Goal: Book appointment/travel/reservation

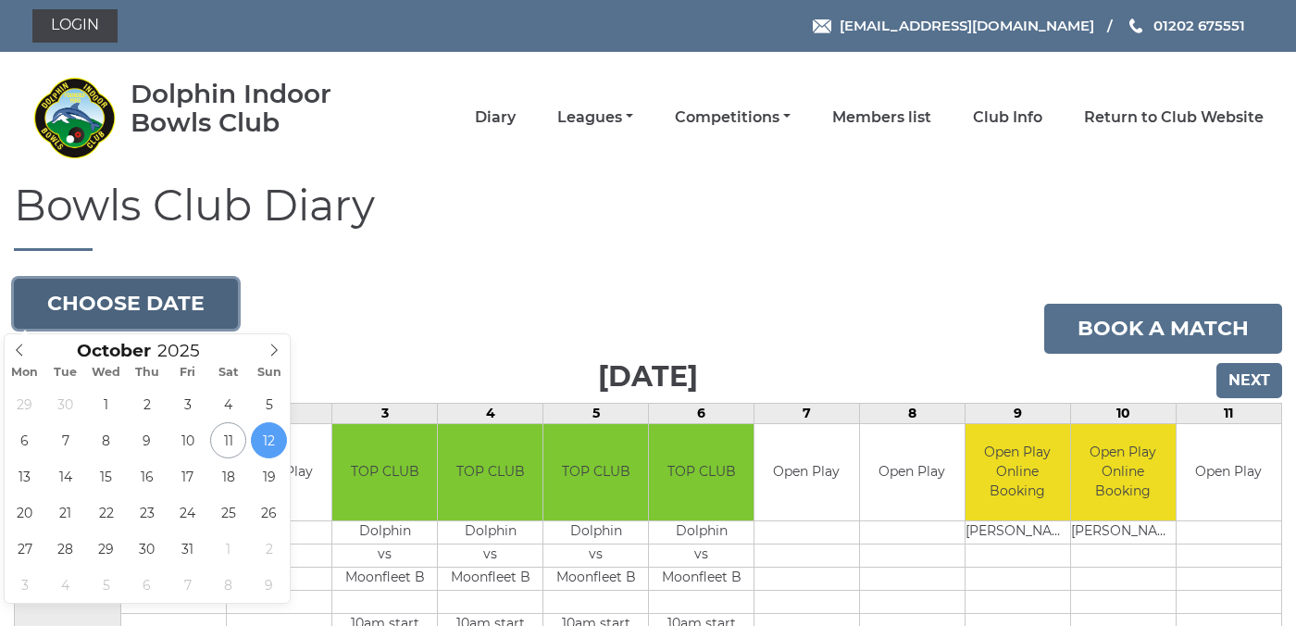
click at [194, 298] on button "Choose date" at bounding box center [126, 304] width 224 height 50
type input "[DATE]"
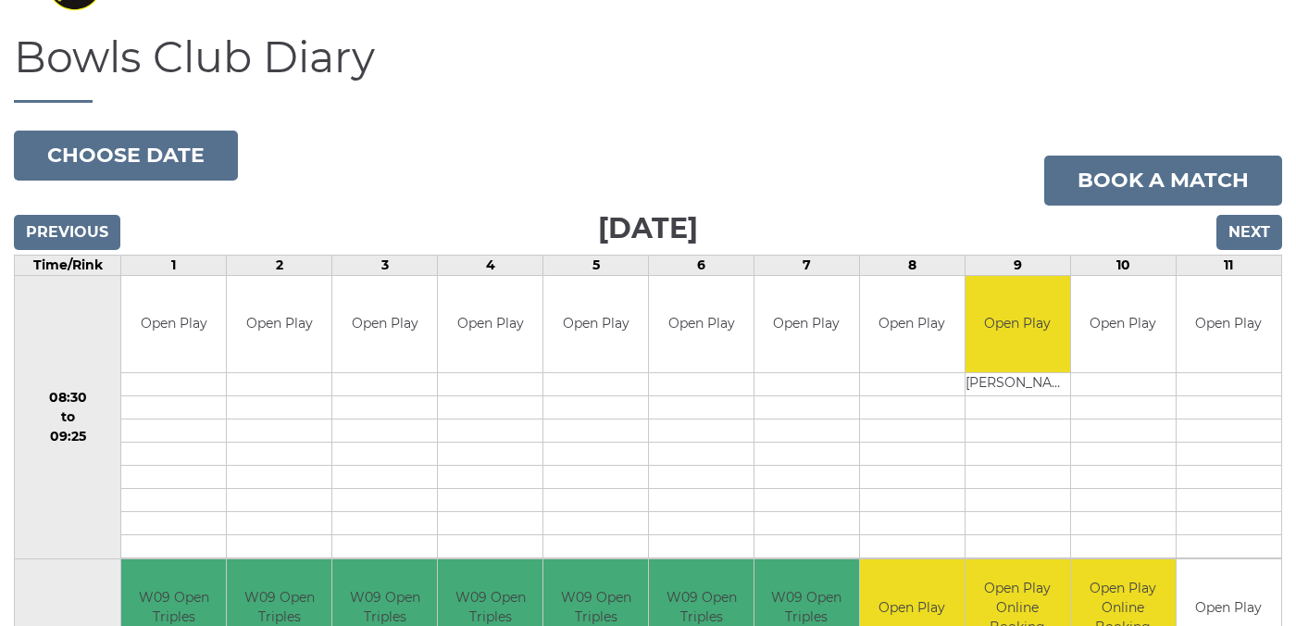
scroll to position [147, 0]
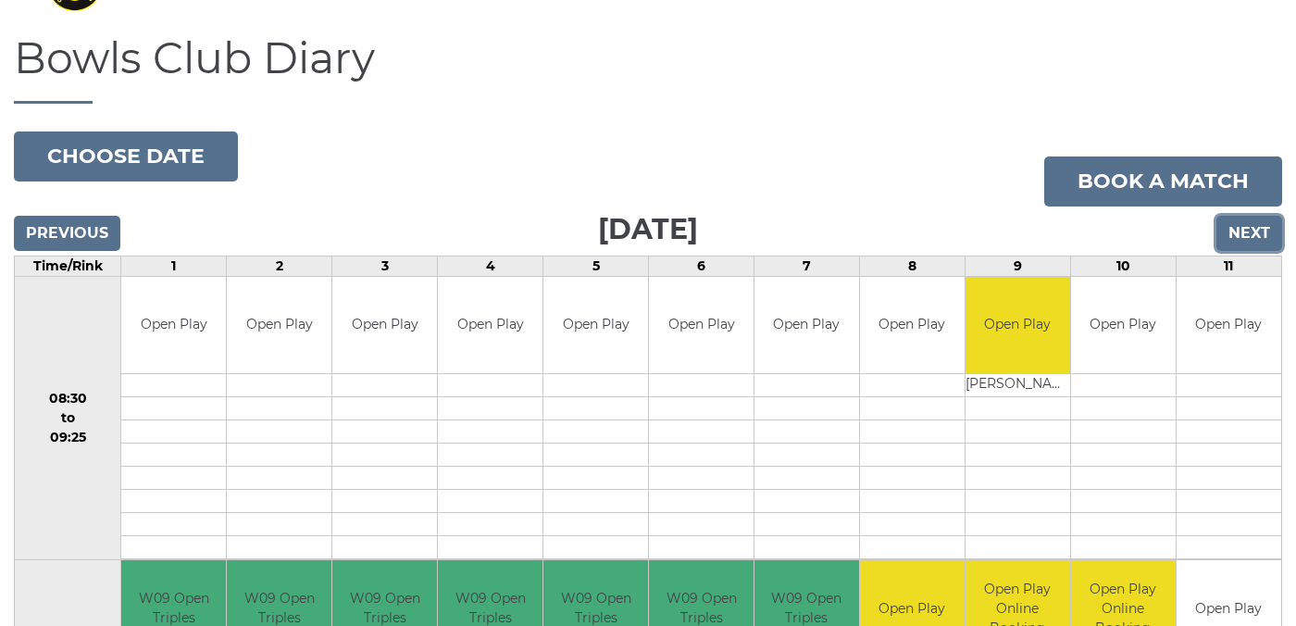
click at [1241, 237] on input "Next" at bounding box center [1249, 233] width 66 height 35
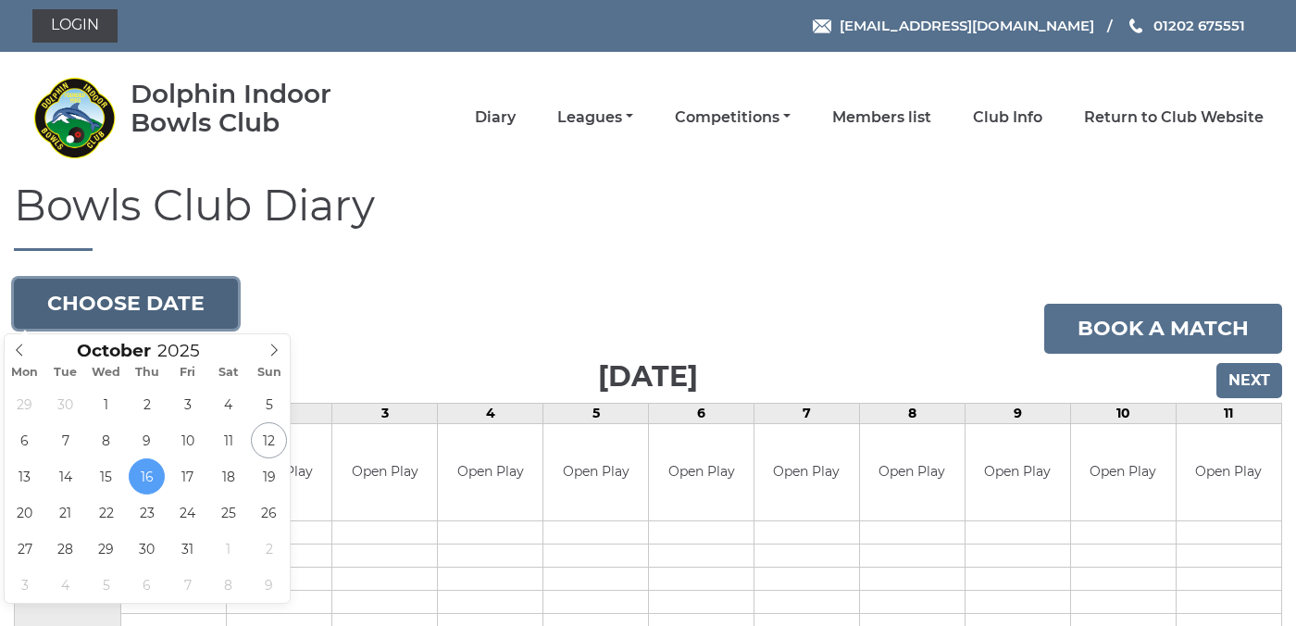
click at [195, 307] on button "Choose date" at bounding box center [126, 304] width 224 height 50
type input "2025-10-23"
click at [170, 304] on button "Choose date" at bounding box center [126, 304] width 224 height 50
type input "2025-10-30"
